Goal: Obtain resource: Download file/media

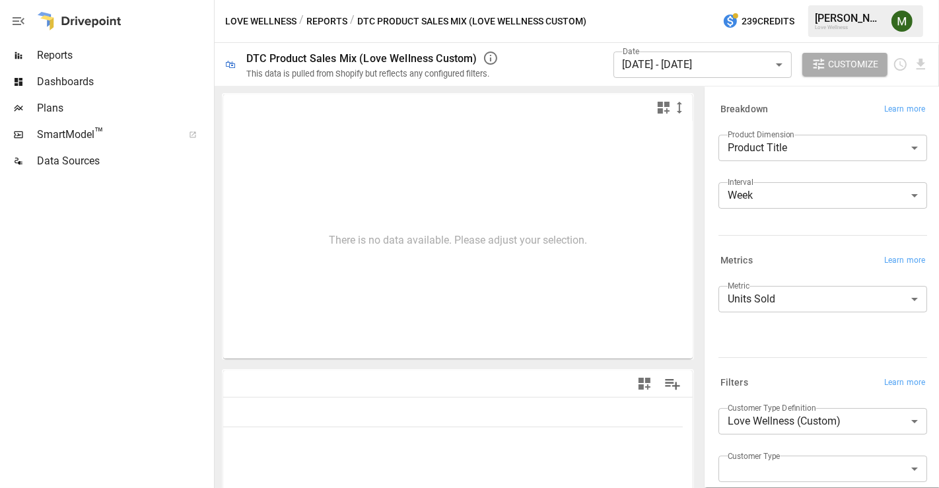
type input "**********"
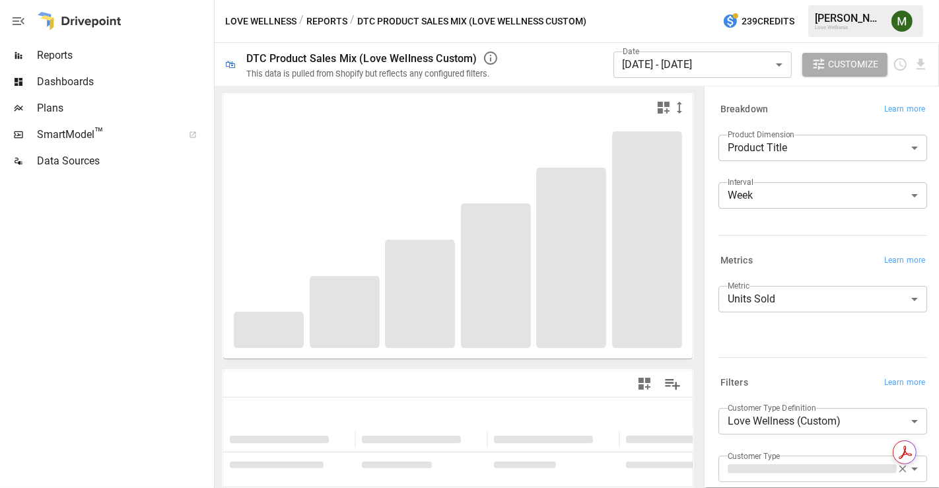
click at [713, 0] on body "**********" at bounding box center [469, 0] width 939 height 0
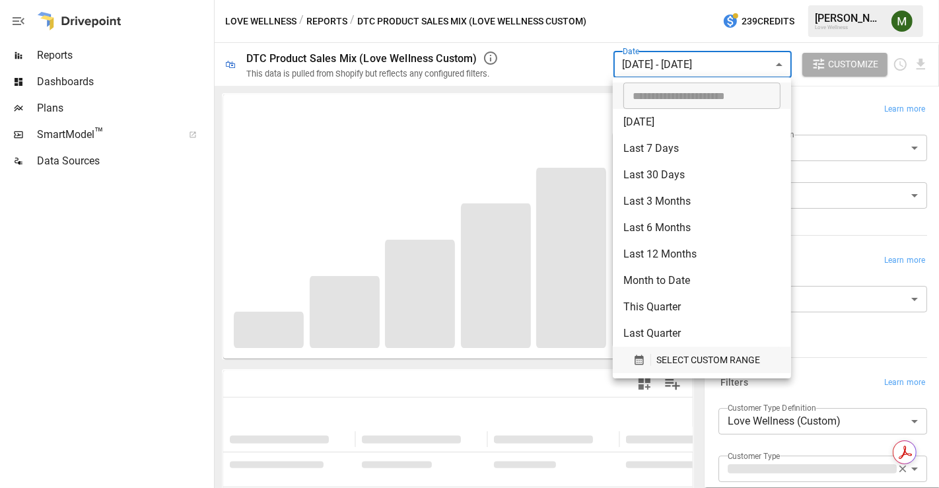
click at [637, 358] on icon "button" at bounding box center [638, 360] width 9 height 10
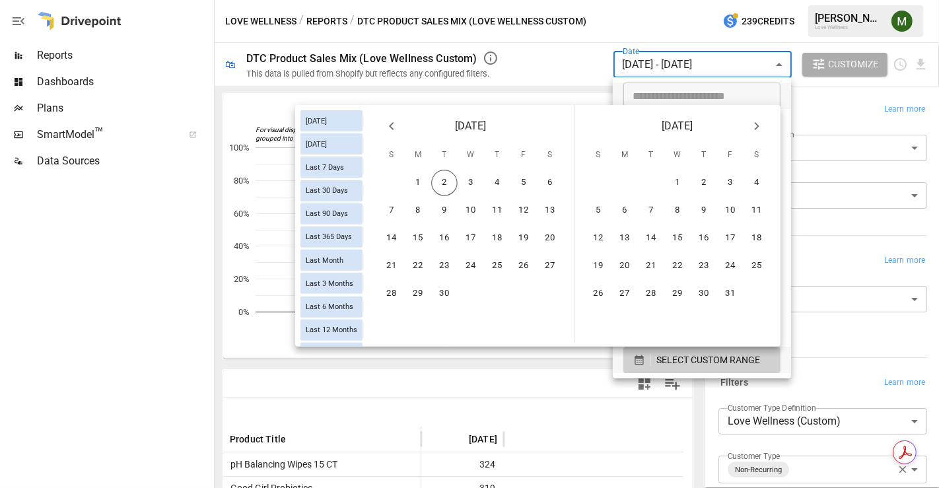
click at [393, 123] on icon "Previous month" at bounding box center [391, 126] width 5 height 8
click at [389, 285] on button "24" at bounding box center [391, 294] width 26 height 26
click at [548, 287] on button "30" at bounding box center [550, 294] width 26 height 26
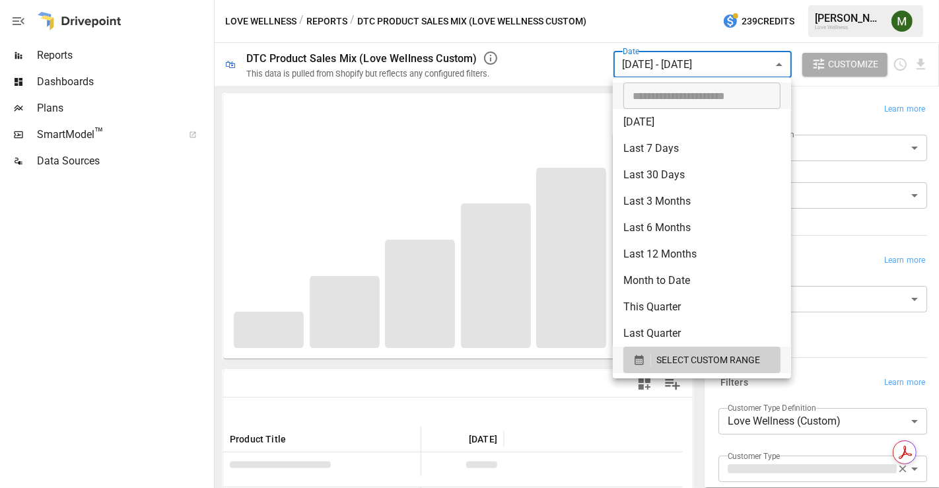
click at [174, 242] on div at bounding box center [469, 244] width 939 height 488
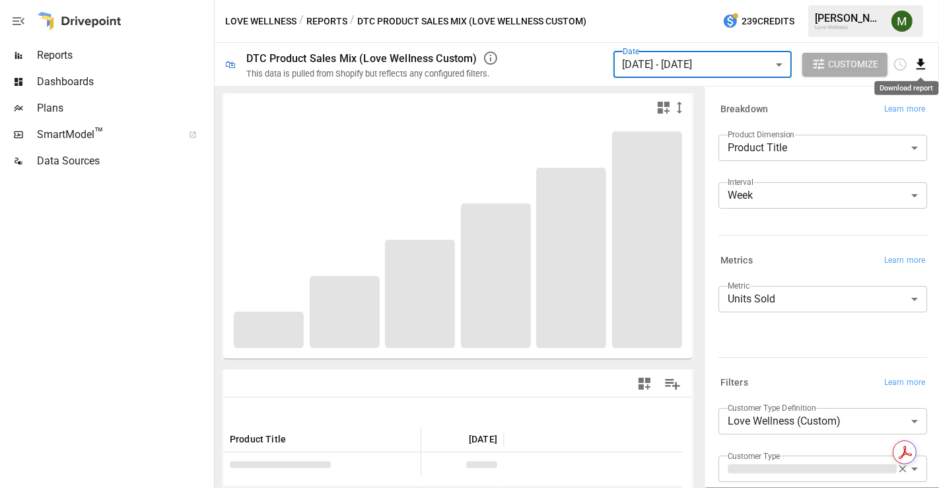
click at [924, 63] on icon "Download report" at bounding box center [920, 64] width 15 height 15
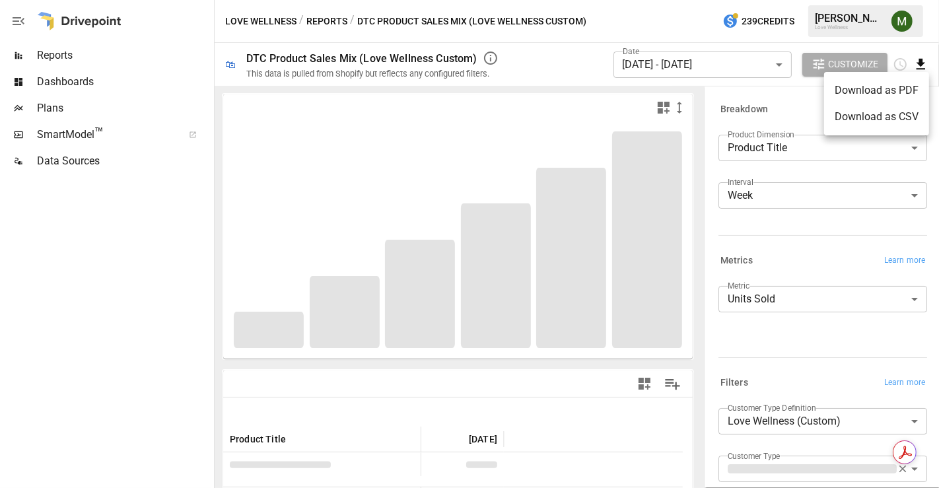
click at [852, 110] on li "Download as CSV" at bounding box center [876, 117] width 105 height 26
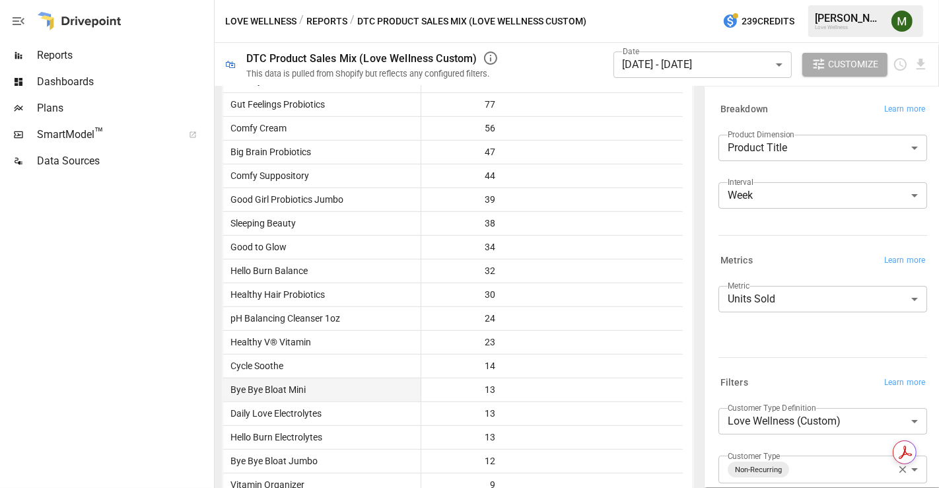
scroll to position [827, 0]
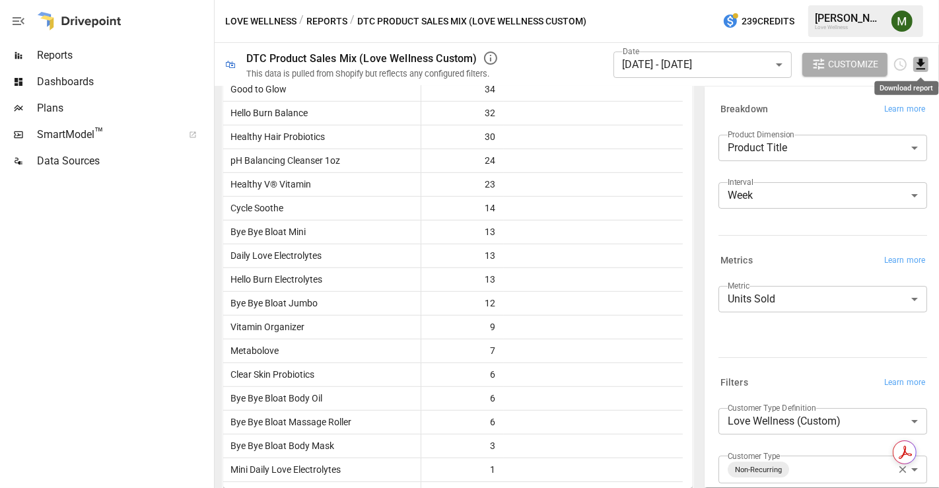
click at [914, 59] on icon "Download report" at bounding box center [920, 64] width 15 height 15
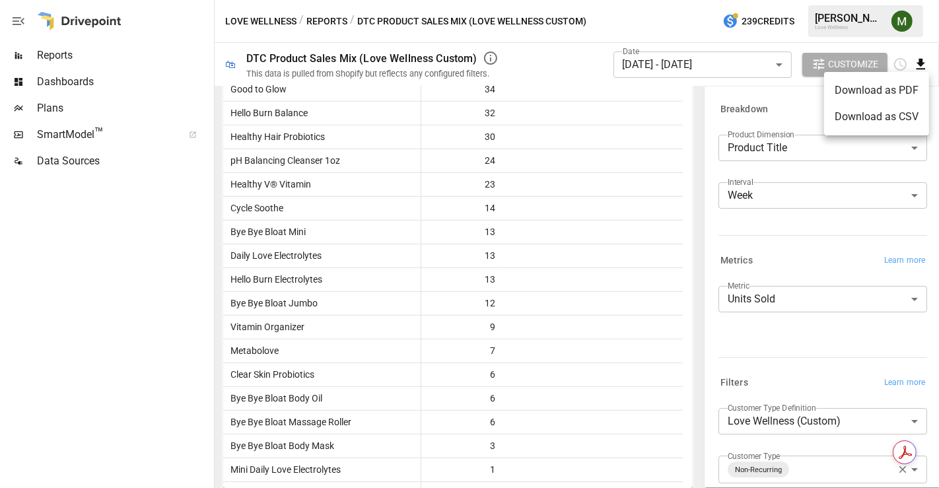
click at [870, 108] on li "Download as CSV" at bounding box center [876, 117] width 105 height 26
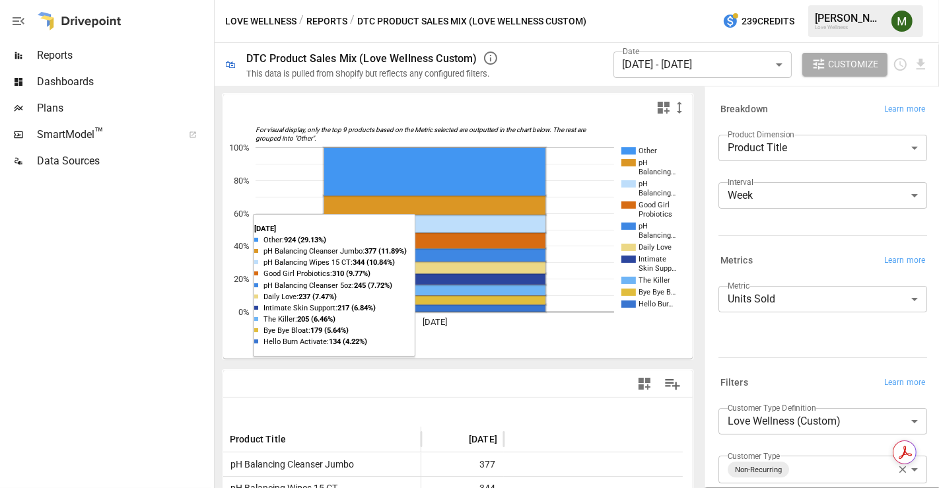
scroll to position [440, 0]
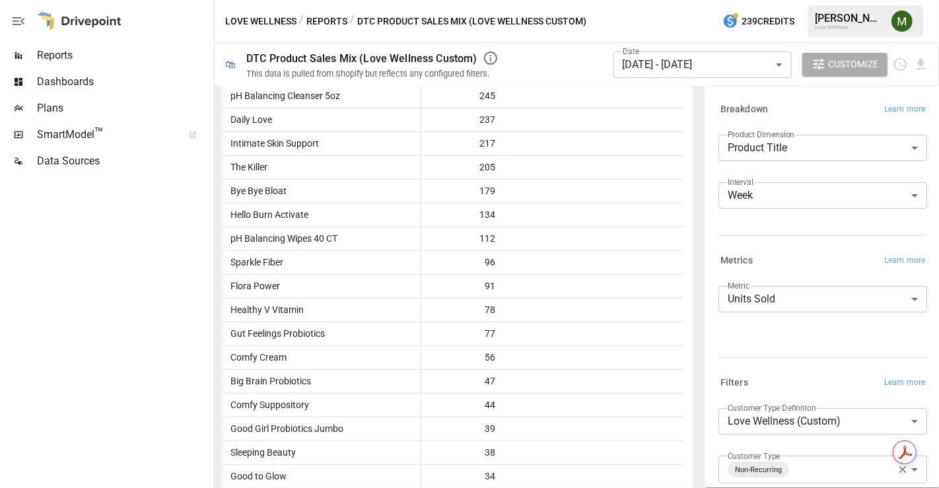
click at [646, 0] on body "Reports Dashboards Plans SmartModel ™ Data Sources Love Wellness / Reports / DT…" at bounding box center [469, 0] width 939 height 0
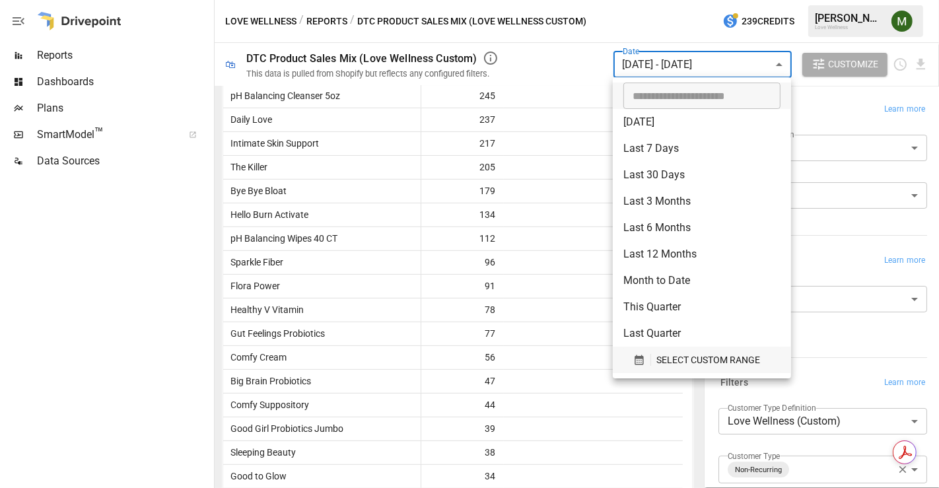
click at [641, 360] on icon "button" at bounding box center [639, 360] width 12 height 12
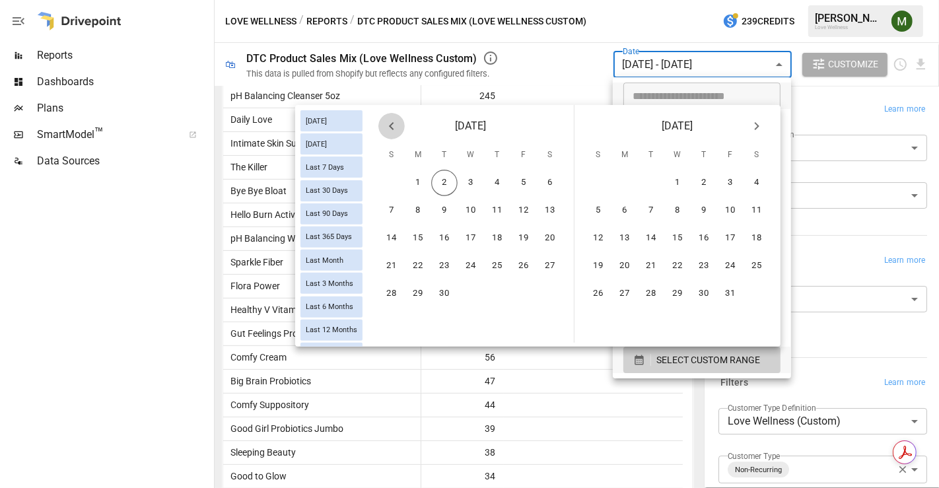
click at [394, 127] on icon "Previous month" at bounding box center [392, 126] width 16 height 16
drag, startPoint x: 512, startPoint y: 182, endPoint x: 513, endPoint y: 208, distance: 26.4
click at [512, 182] on button "1" at bounding box center [523, 183] width 26 height 26
drag, startPoint x: 393, startPoint y: 315, endPoint x: 401, endPoint y: 310, distance: 9.5
click at [392, 314] on button "31" at bounding box center [391, 321] width 26 height 26
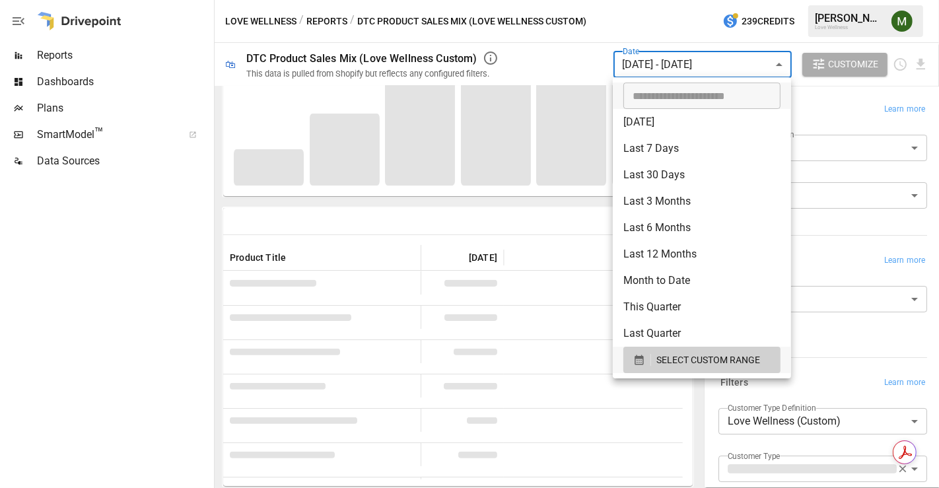
scroll to position [160, 0]
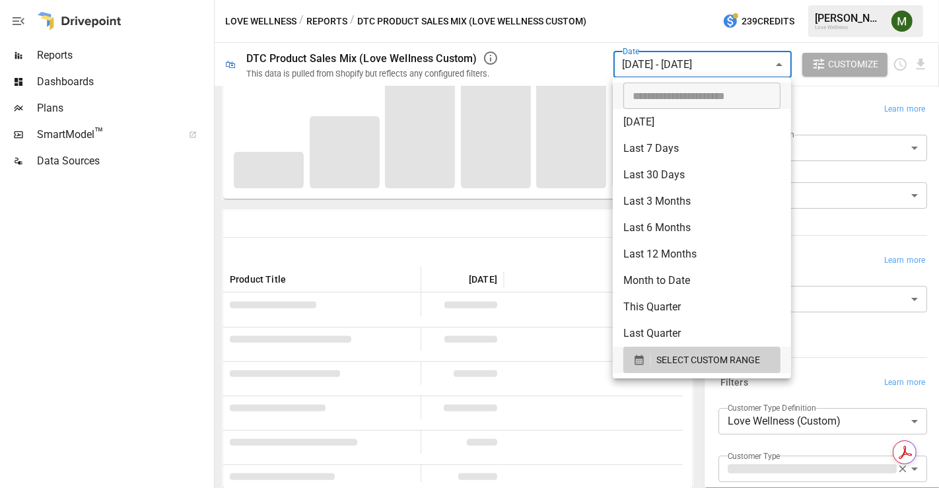
click at [591, 59] on div at bounding box center [469, 244] width 939 height 488
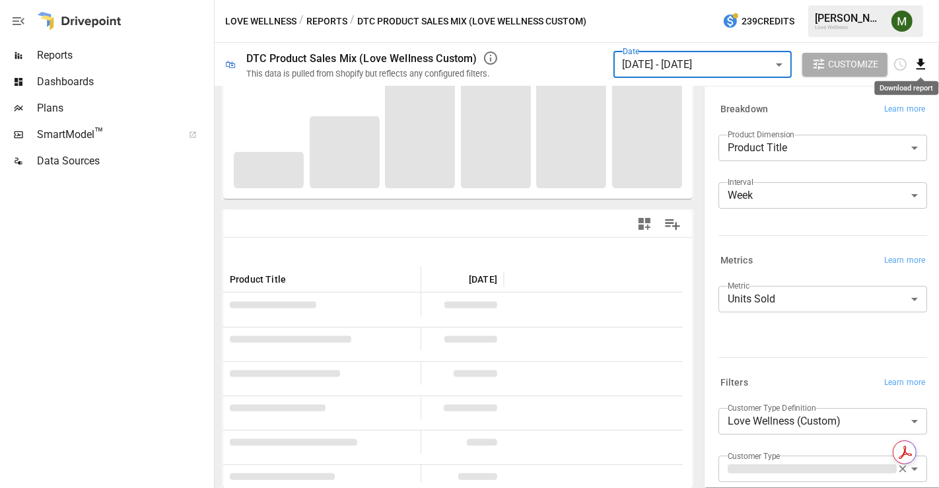
click at [918, 65] on icon "Download report" at bounding box center [920, 64] width 15 height 15
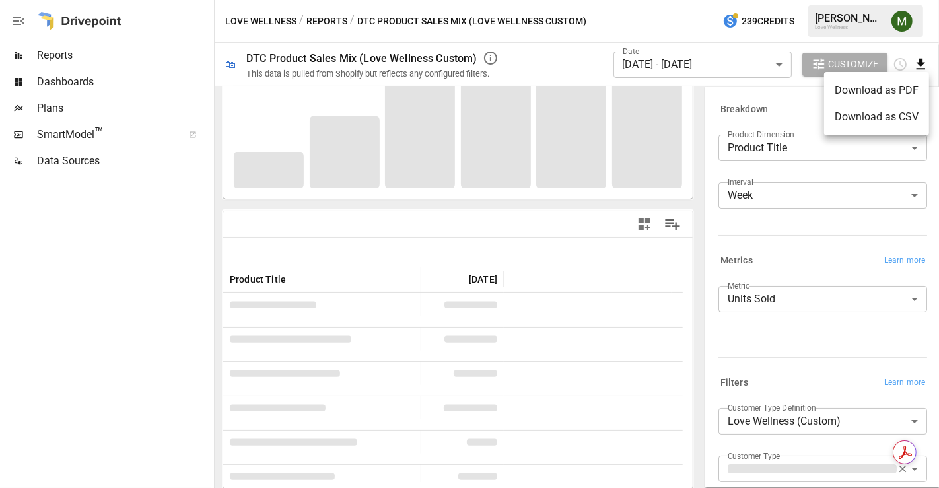
click at [892, 119] on li "Download as CSV" at bounding box center [876, 117] width 105 height 26
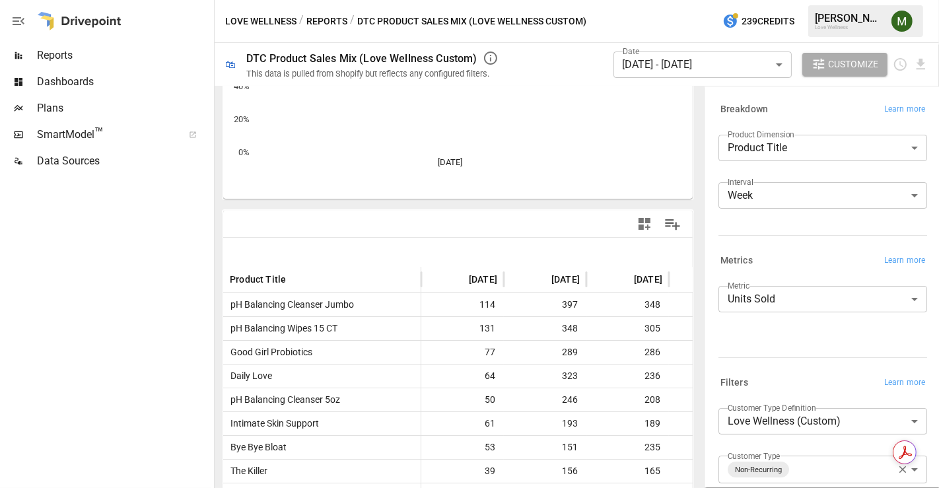
scroll to position [440, 0]
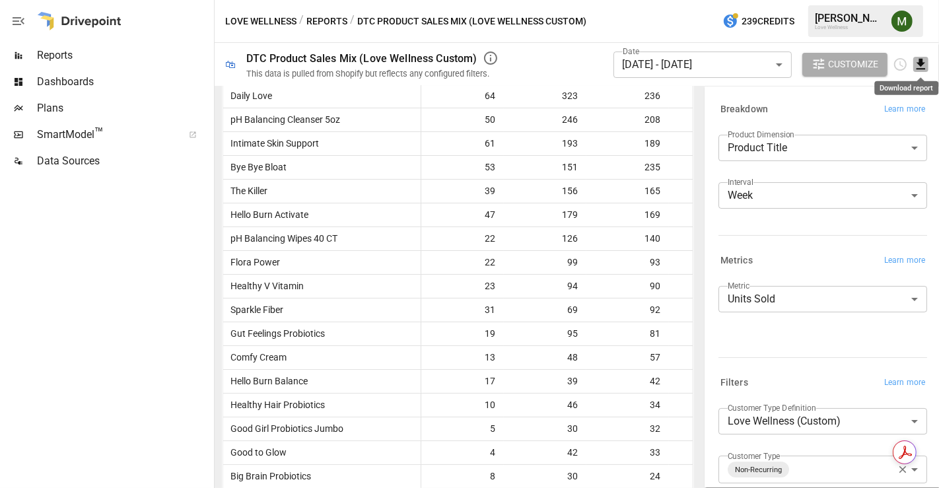
click at [916, 60] on icon "Download report" at bounding box center [920, 64] width 15 height 15
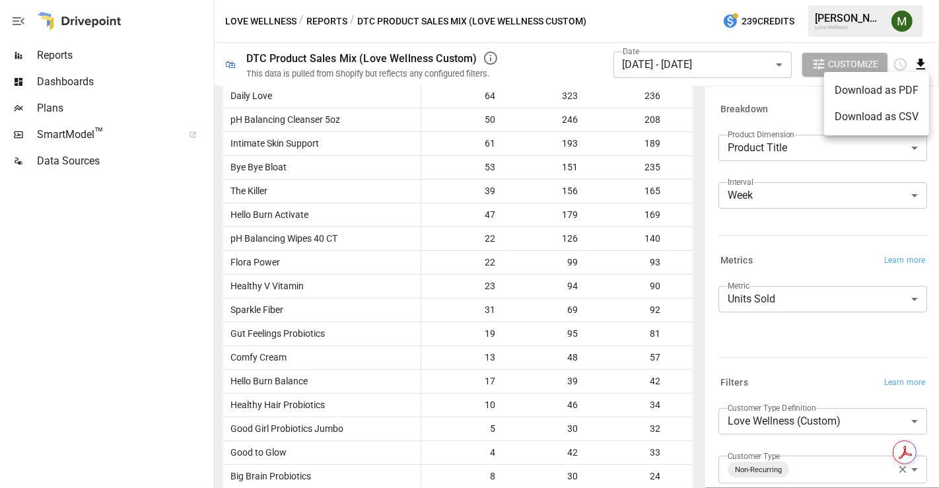
click at [774, 184] on div at bounding box center [469, 244] width 939 height 488
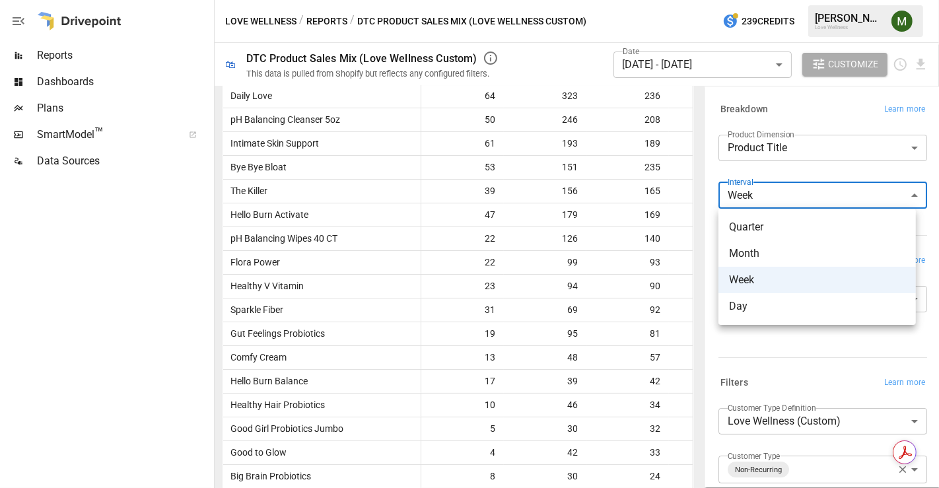
click at [769, 0] on body "Reports Dashboards Plans SmartModel ™ Data Sources Love Wellness / Reports / DT…" at bounding box center [469, 0] width 939 height 0
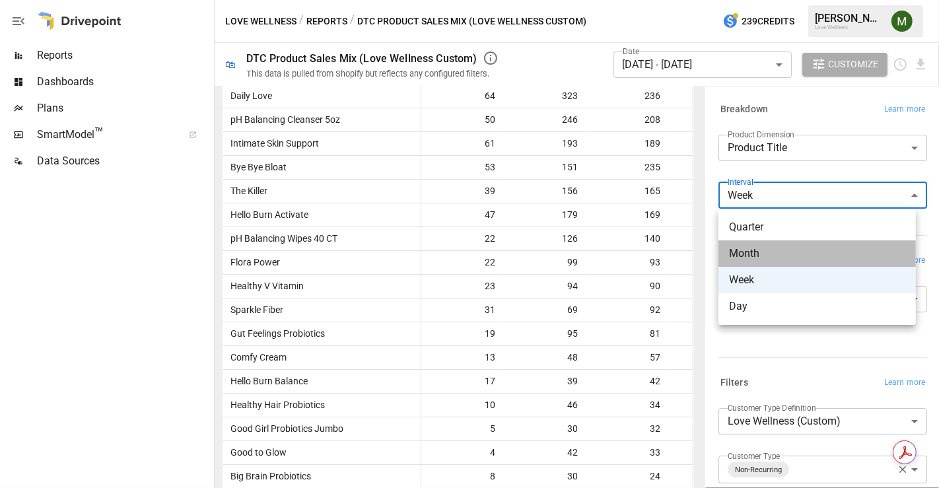
click at [765, 259] on span "Month" at bounding box center [817, 254] width 176 height 16
type input "*****"
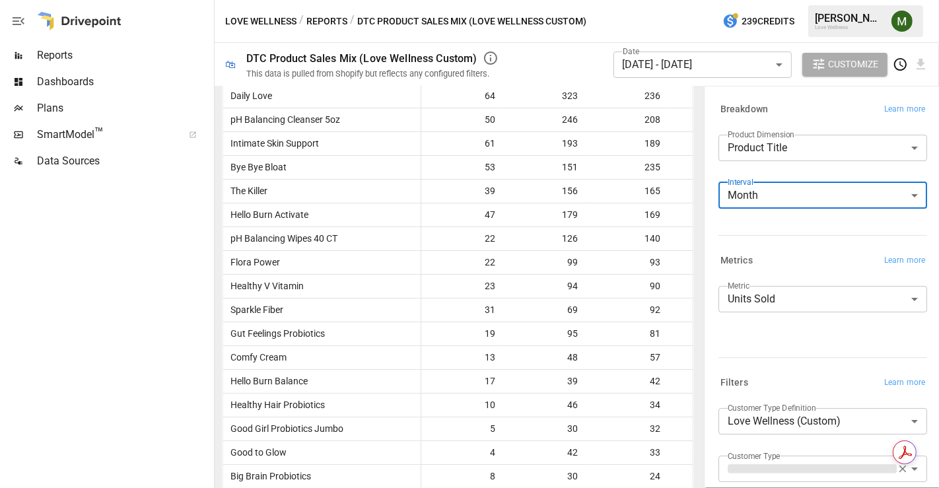
scroll to position [160, 0]
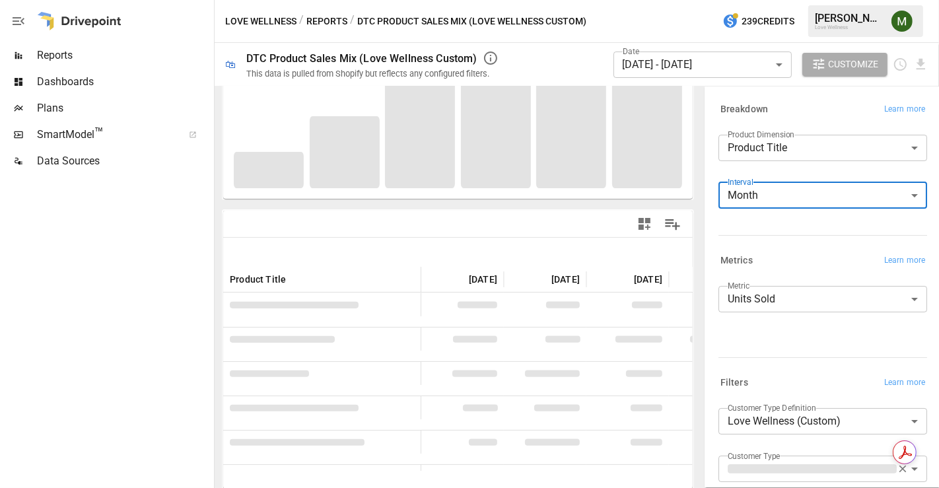
click at [819, 108] on div "Breakdown Learn more" at bounding box center [822, 109] width 209 height 18
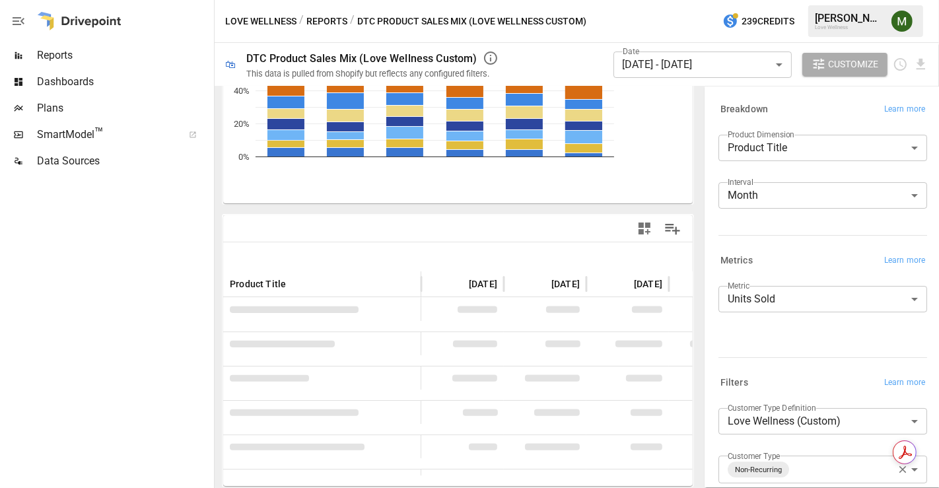
scroll to position [440, 0]
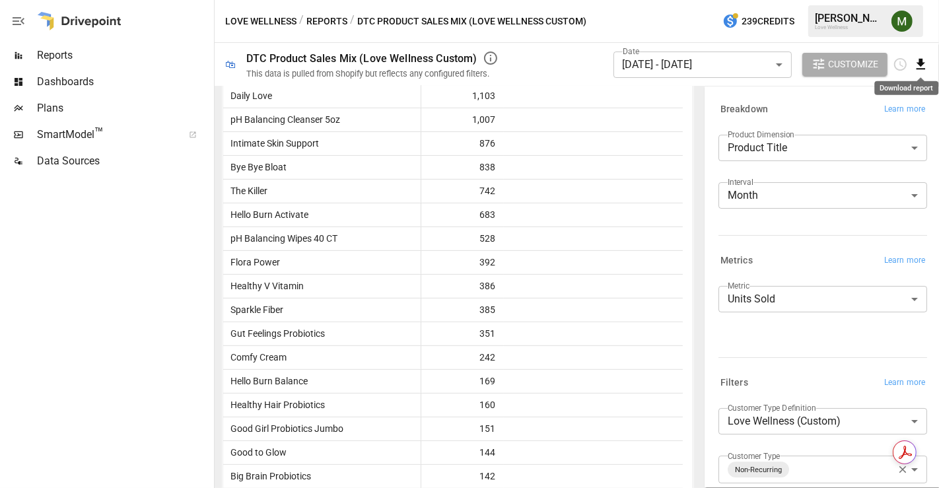
click at [920, 57] on icon "Download report" at bounding box center [920, 64] width 15 height 15
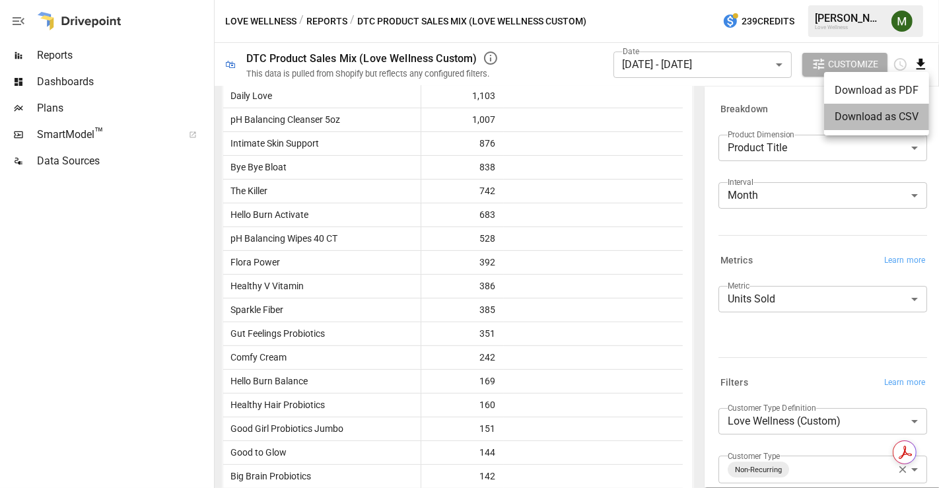
click at [887, 118] on li "Download as CSV" at bounding box center [876, 117] width 105 height 26
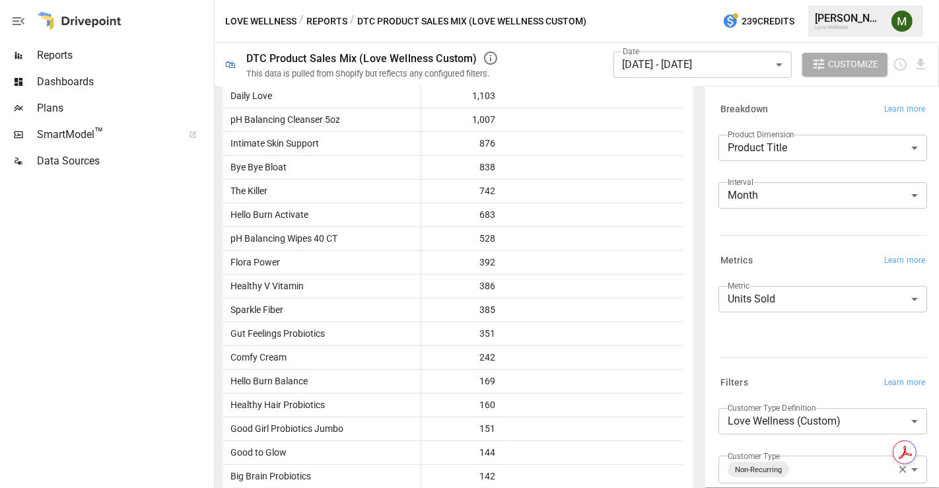
click at [806, 0] on body "Reports Dashboards Plans SmartModel ™ Data Sources Love Wellness / Reports / DT…" at bounding box center [469, 0] width 939 height 0
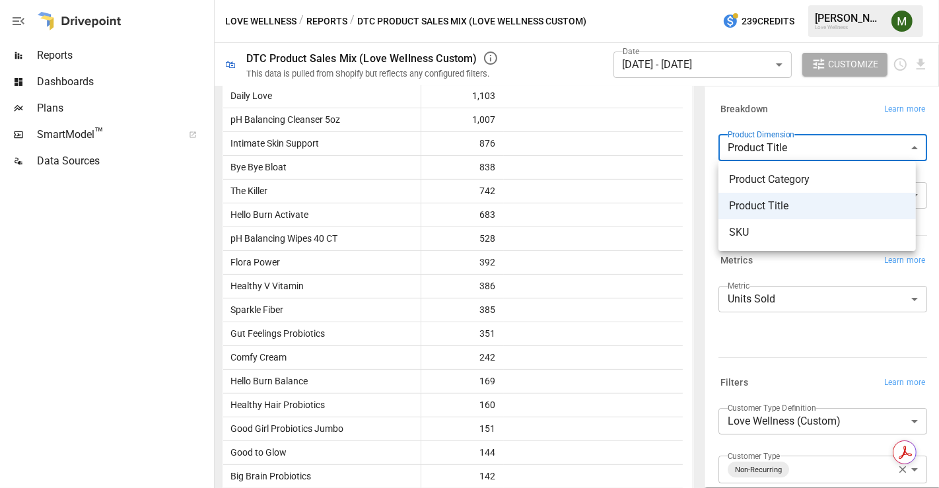
click at [781, 224] on span "SKU" at bounding box center [817, 232] width 176 height 16
type input "***"
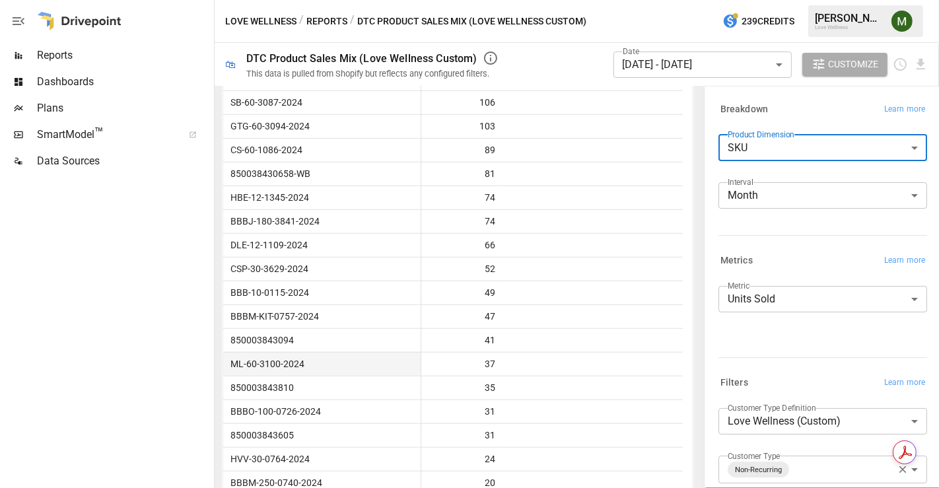
scroll to position [898, 0]
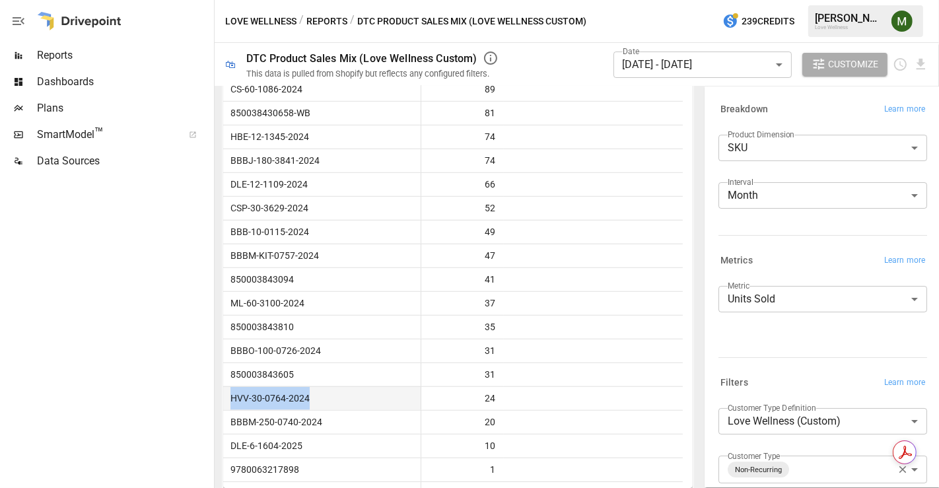
drag, startPoint x: 329, startPoint y: 396, endPoint x: 224, endPoint y: 398, distance: 105.0
click at [224, 398] on div "HVV-30-0764-2024" at bounding box center [322, 398] width 198 height 24
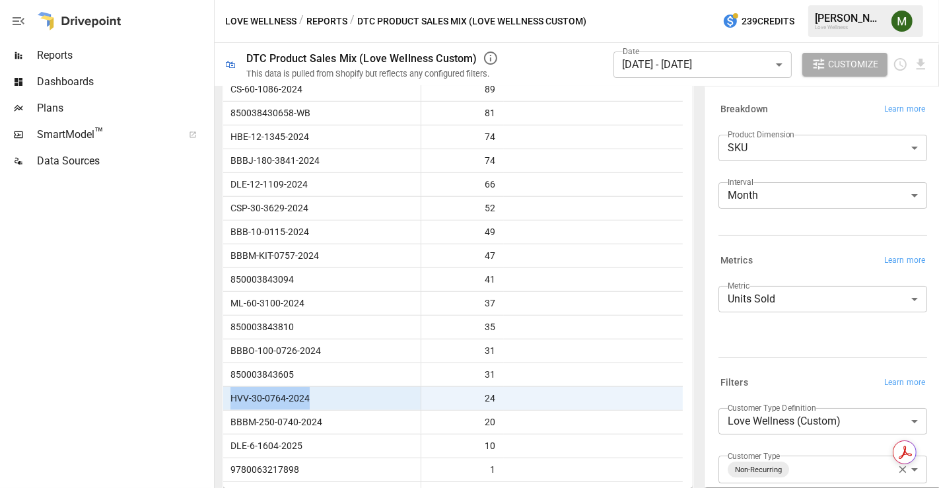
copy span "HVV-30-0764-2024"
